Goal: Information Seeking & Learning: Find specific fact

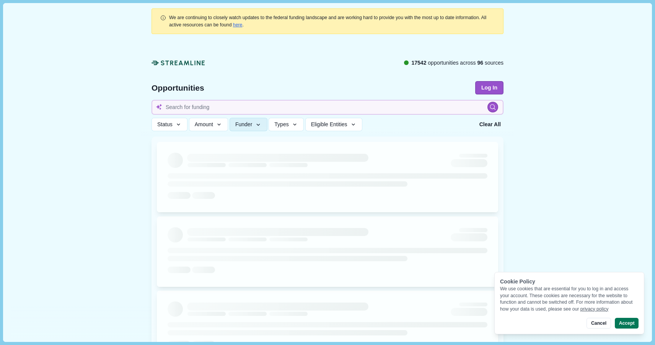
type input "alcohol"
